Goal: Information Seeking & Learning: Learn about a topic

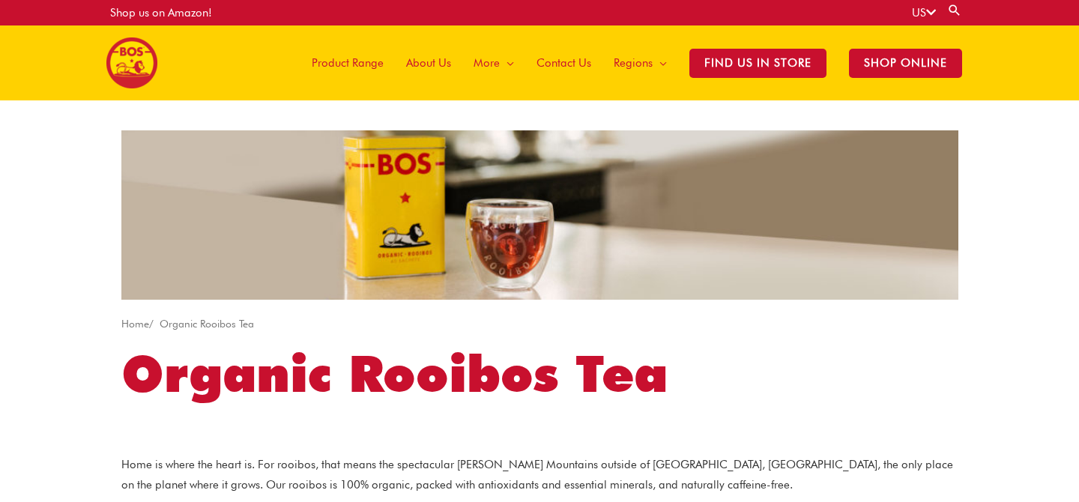
scroll to position [5, 0]
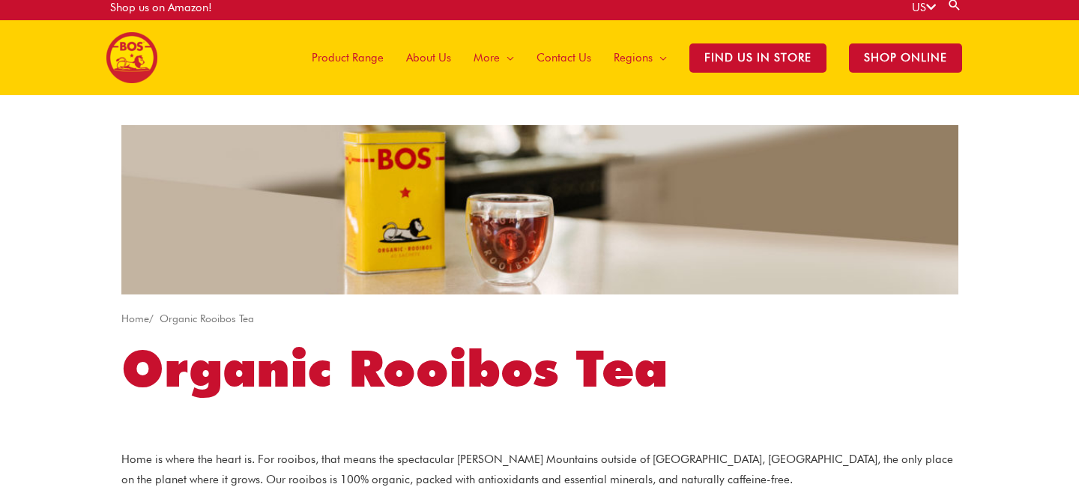
click at [353, 59] on span "Product Range" at bounding box center [348, 57] width 72 height 45
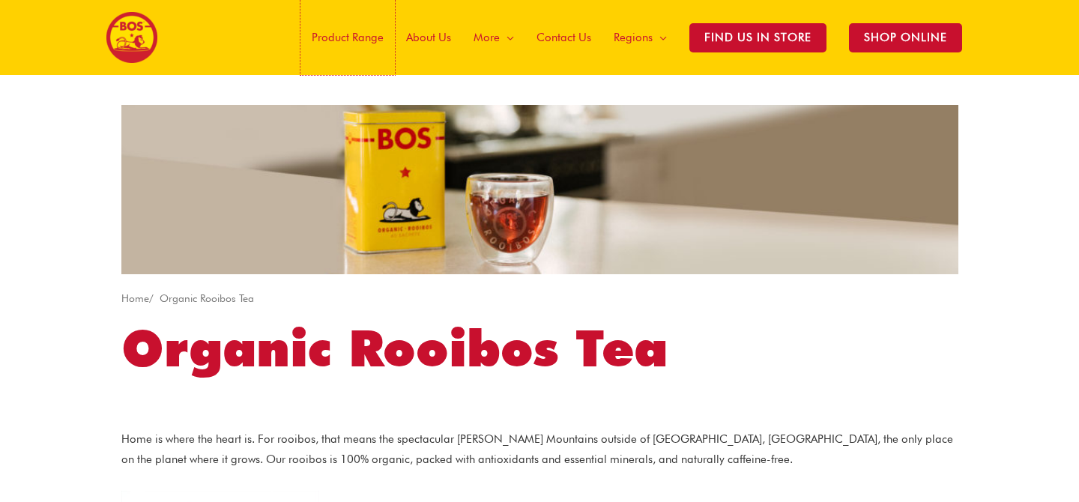
scroll to position [34, 0]
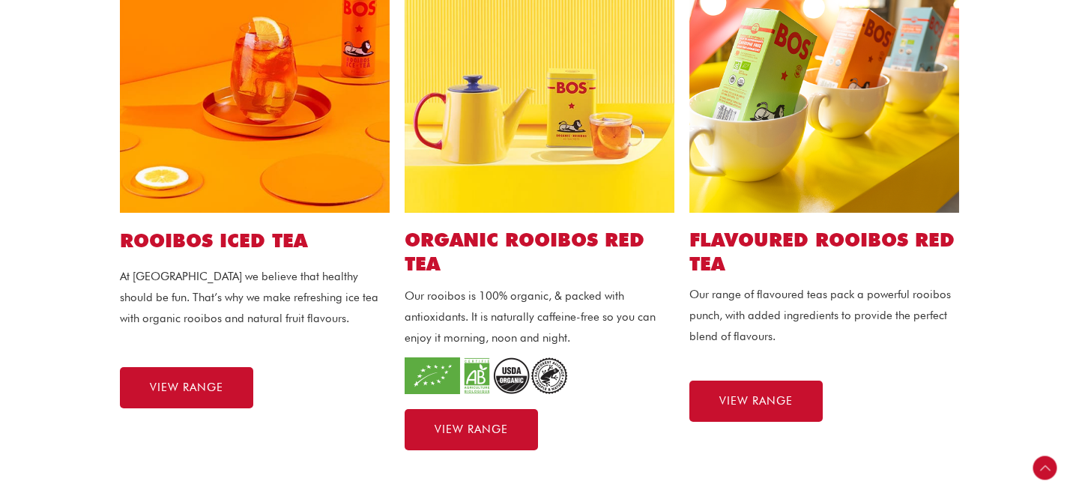
scroll to position [442, 0]
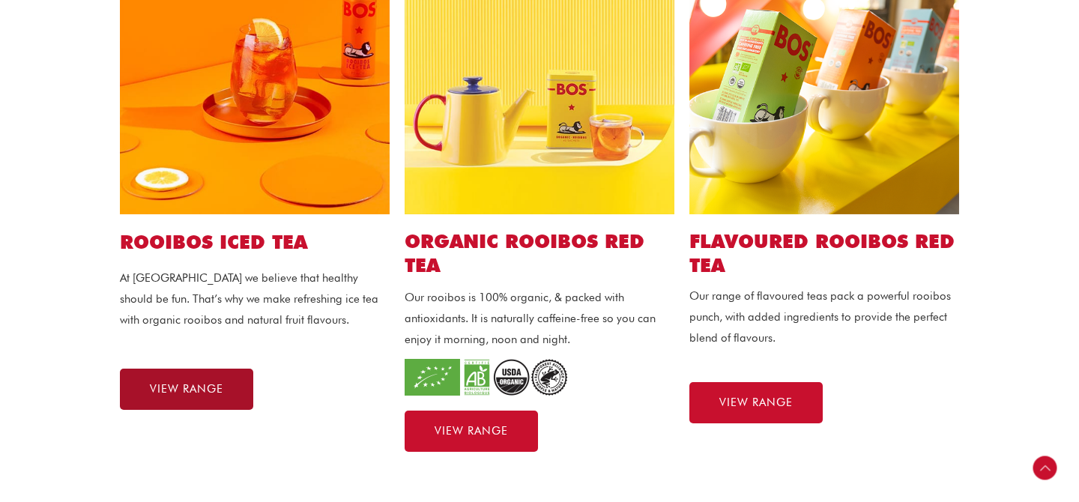
click at [198, 389] on span "VIEW RANGE" at bounding box center [186, 389] width 73 height 11
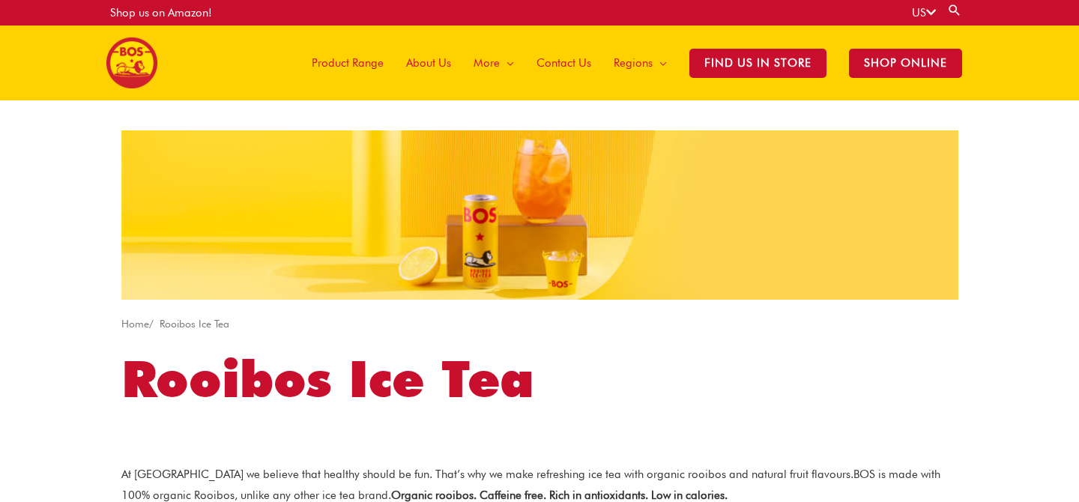
click at [430, 66] on span "About Us" at bounding box center [428, 62] width 45 height 45
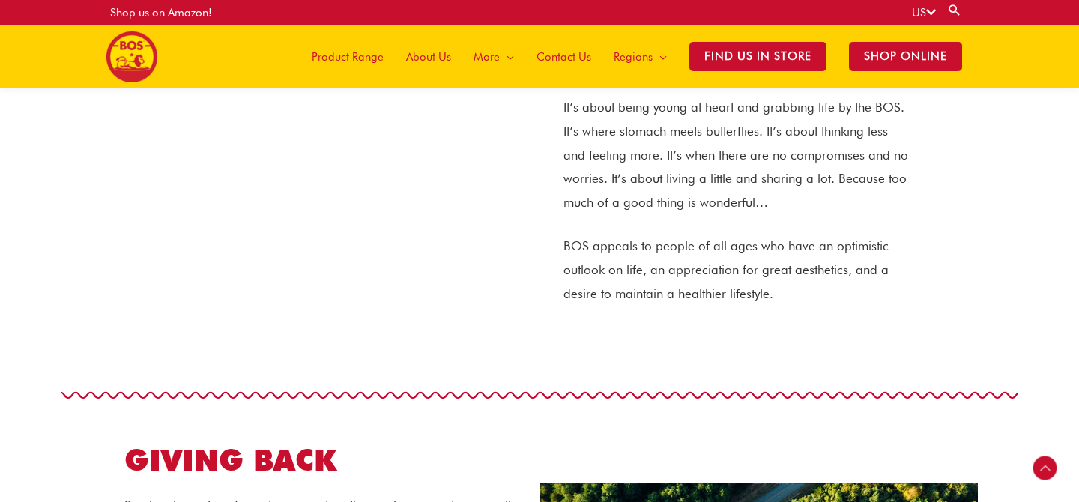
scroll to position [882, 0]
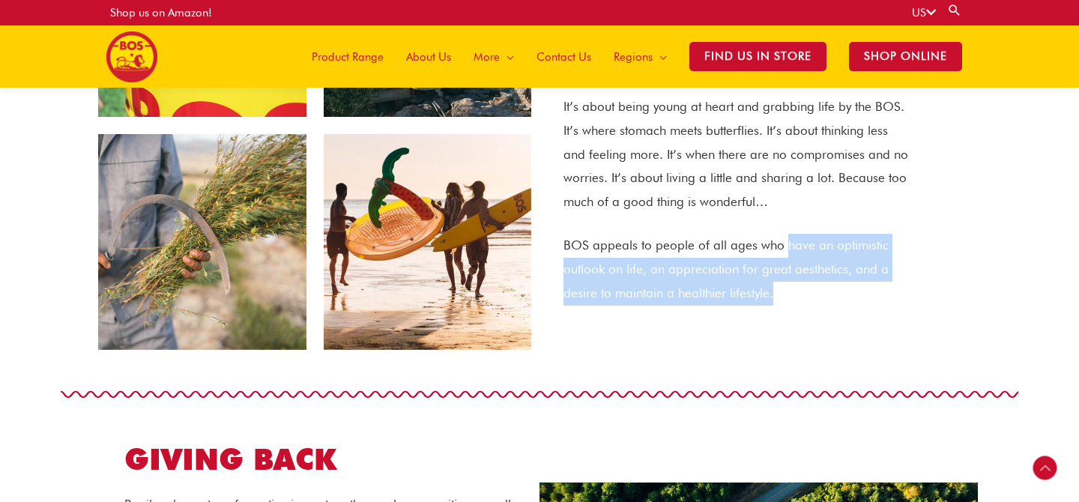
drag, startPoint x: 796, startPoint y: 251, endPoint x: 818, endPoint y: 300, distance: 53.3
click at [818, 300] on p "BOS appeals to people of all ages who have an optimistic outlook on life, an ap…" at bounding box center [735, 269] width 345 height 71
copy p "have an optimistic outlook on life, an appreciation for great aesthetics, and a…"
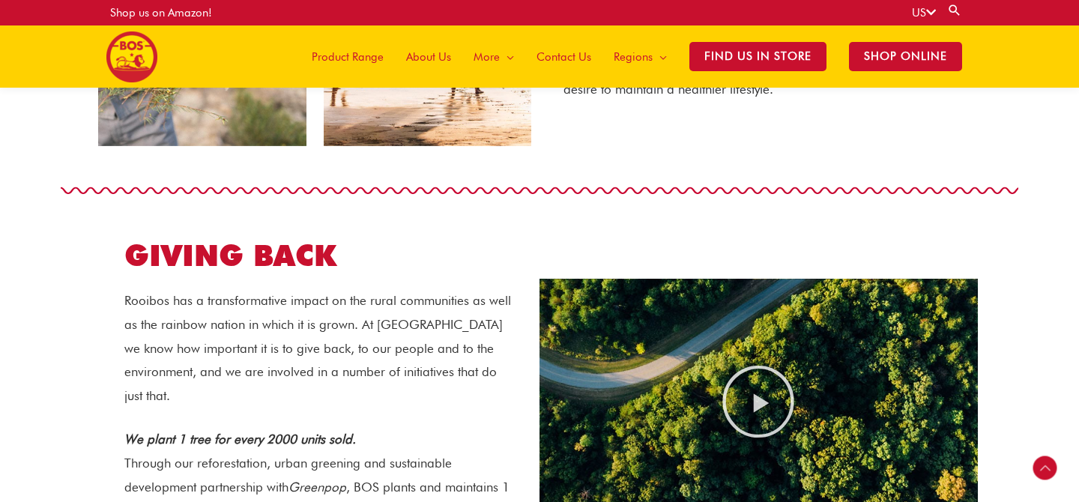
click at [438, 279] on div "GIVING BACK Rooibos has a transformative impact on the rural communities as wel…" at bounding box center [321, 401] width 438 height 375
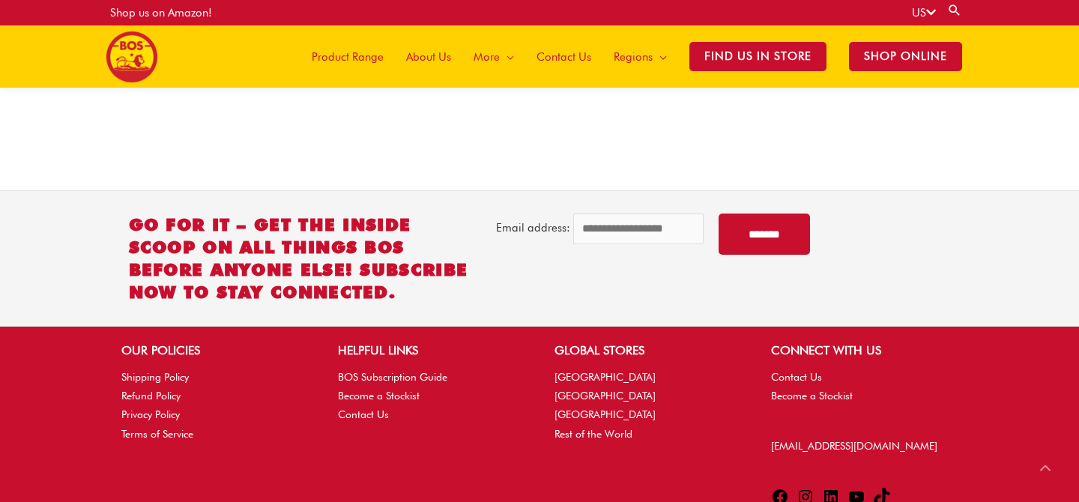
scroll to position [2125, 0]
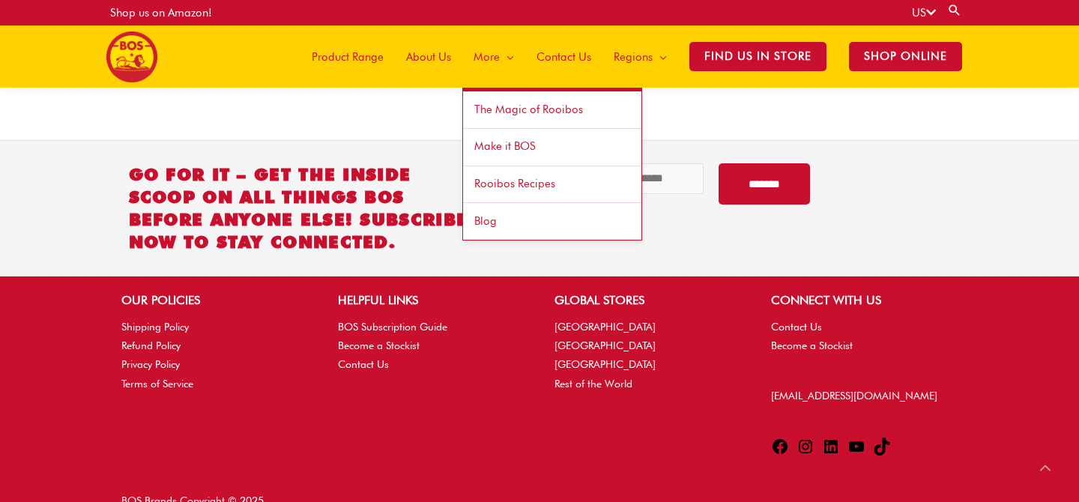
click at [527, 112] on span "The Magic of Rooibos" at bounding box center [528, 109] width 109 height 13
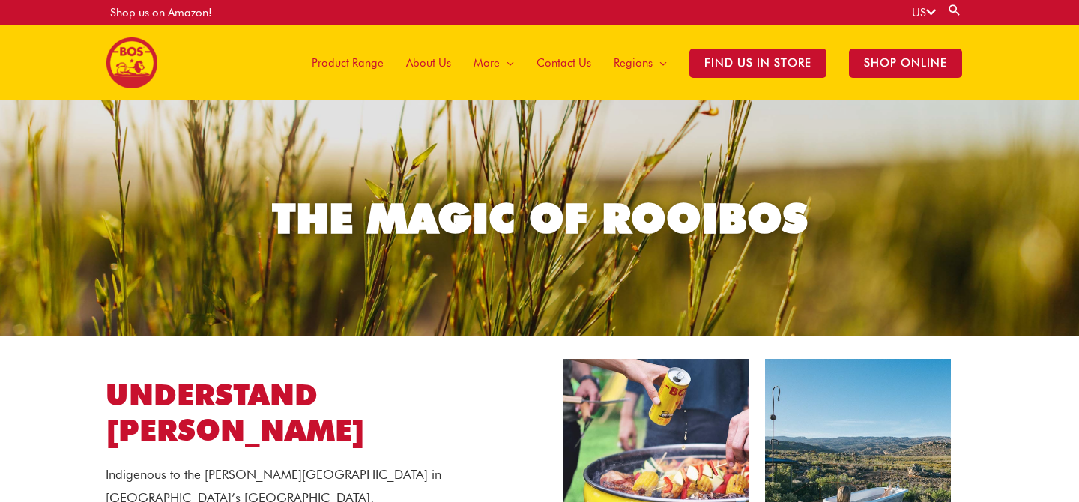
click at [930, 11] on icon at bounding box center [931, 12] width 10 height 11
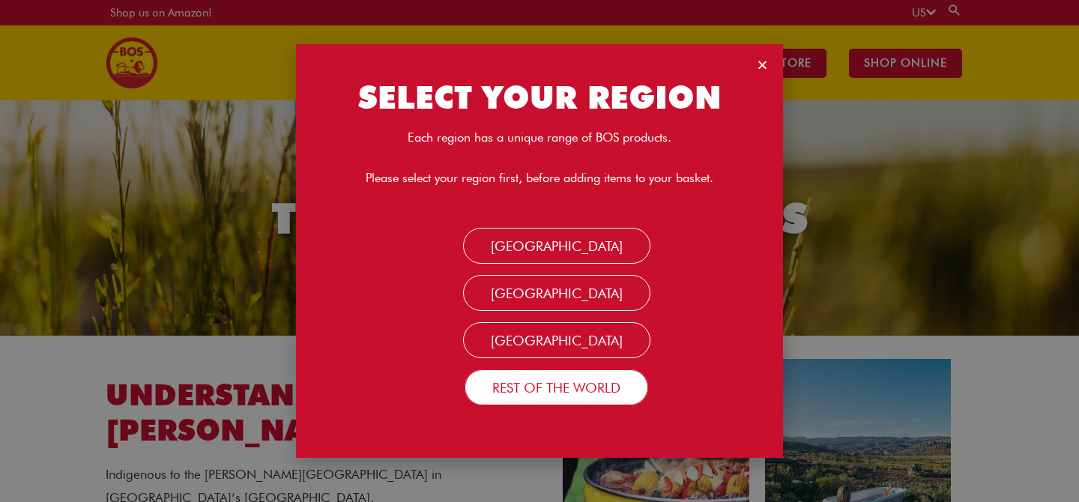
click at [572, 384] on link "Rest of the World" at bounding box center [556, 387] width 184 height 36
